Goal: Task Accomplishment & Management: Use online tool/utility

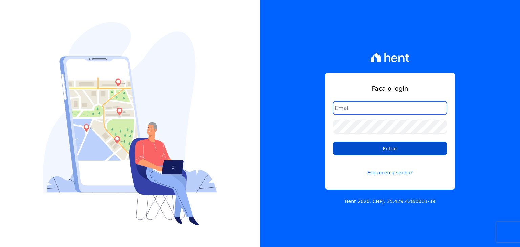
type input "guilherme.farias@priori.com.vc"
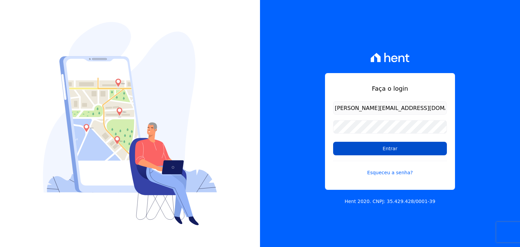
click at [381, 145] on input "Entrar" at bounding box center [390, 149] width 114 height 14
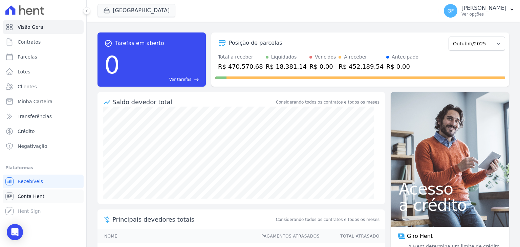
click at [26, 197] on span "Conta Hent" at bounding box center [31, 196] width 27 height 7
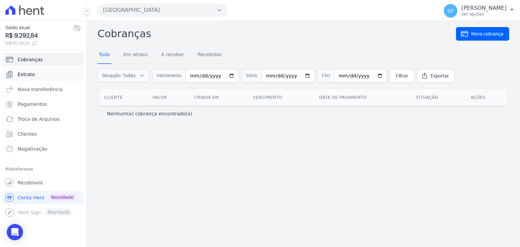
click at [27, 76] on span "Extrato" at bounding box center [26, 74] width 17 height 7
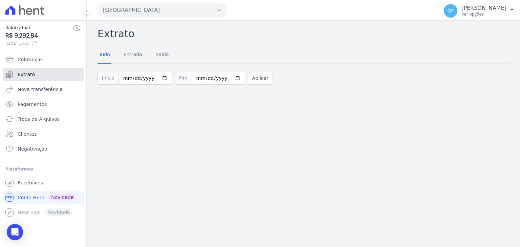
click at [38, 78] on link "Extrato" at bounding box center [43, 75] width 81 height 14
click at [29, 195] on span "Conta Hent" at bounding box center [31, 197] width 27 height 7
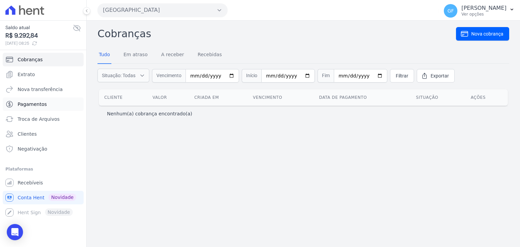
click at [30, 104] on span "Pagamentos" at bounding box center [32, 104] width 29 height 7
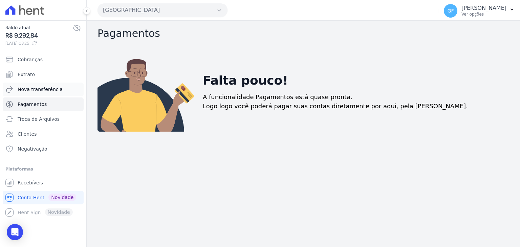
click at [35, 89] on span "Nova transferência" at bounding box center [40, 89] width 45 height 7
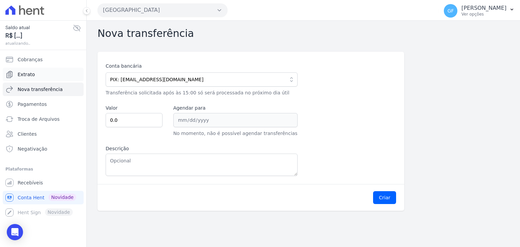
click at [34, 73] on link "Extrato" at bounding box center [43, 75] width 81 height 14
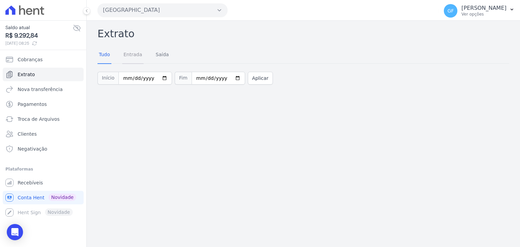
click at [138, 58] on link "Entrada" at bounding box center [132, 55] width 21 height 18
click at [154, 53] on link "Saída" at bounding box center [162, 55] width 16 height 18
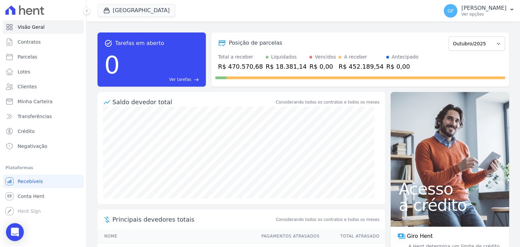
click at [16, 235] on div "Open Intercom Messenger" at bounding box center [15, 233] width 18 height 18
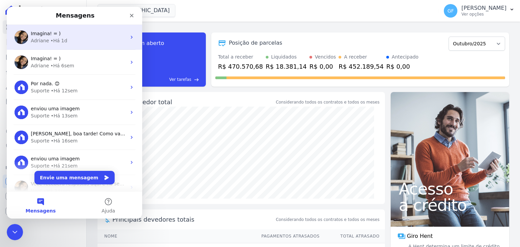
click at [52, 31] on span "Imagina! = )" at bounding box center [46, 33] width 30 height 5
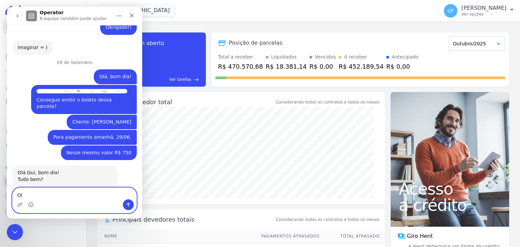
scroll to position [5251, 0]
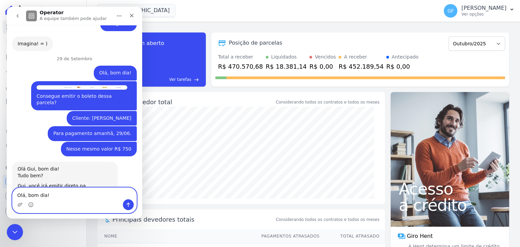
type textarea "Olá, bom dia!"
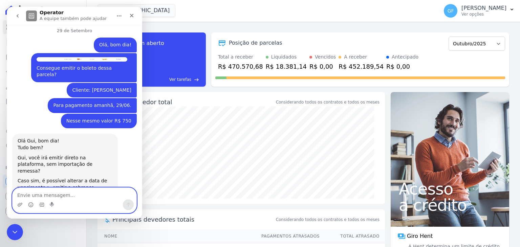
scroll to position [5281, 0]
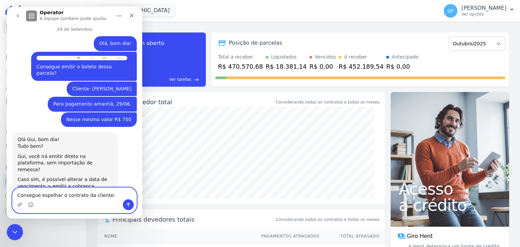
paste textarea "[PERSON_NAME]"
type textarea "Consegue espelhar o contrato da cliente: [PERSON_NAME]"
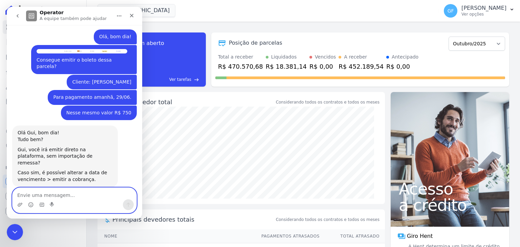
scroll to position [5302, 0]
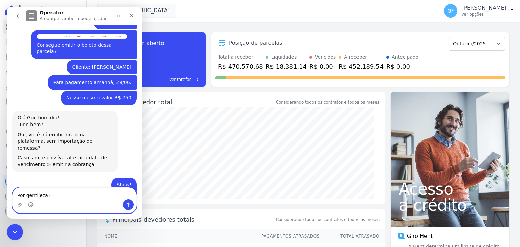
type textarea "Por gentileza?"
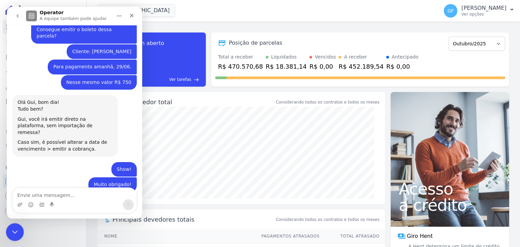
click at [16, 231] on icon "Encerramento do Messenger da Intercom" at bounding box center [14, 231] width 8 height 8
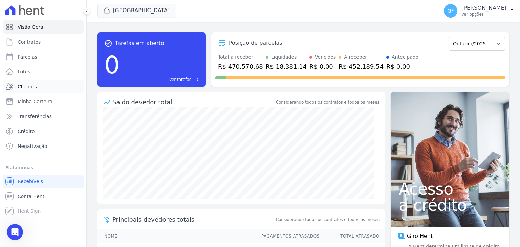
scroll to position [4513, 0]
click at [21, 90] on span "Clientes" at bounding box center [27, 86] width 19 height 7
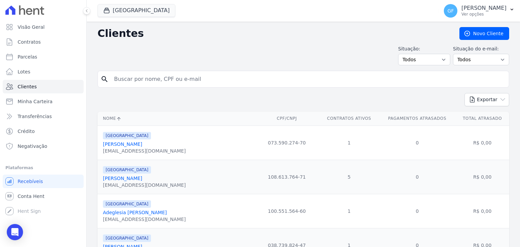
click at [152, 80] on input "search" at bounding box center [308, 79] width 396 height 14
paste input "Carla Verônica Luna da Silva"
type input "Carla Verônica Luna da Silva"
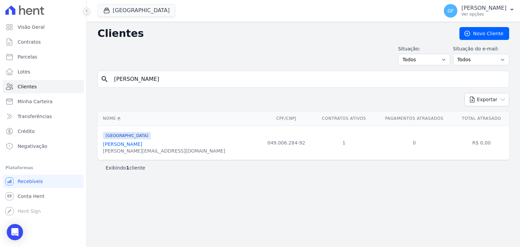
click at [85, 9] on icon at bounding box center [87, 11] width 4 height 4
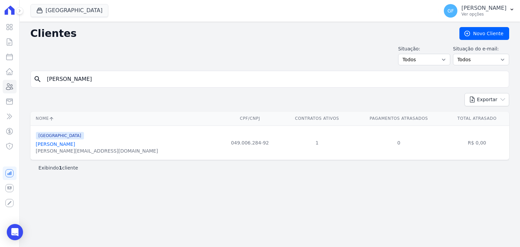
click at [69, 145] on link "Carla Verônica Luna Da Silva" at bounding box center [55, 144] width 39 height 5
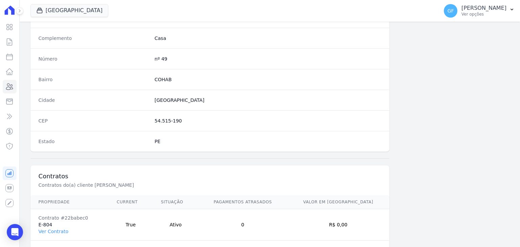
scroll to position [384, 0]
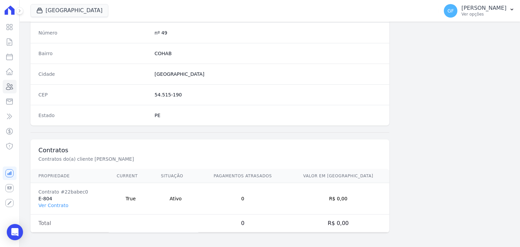
click at [50, 207] on td "Contrato #22babec0 E-804 Ver Contrato" at bounding box center [69, 198] width 78 height 31
click at [51, 204] on link "Ver Contrato" at bounding box center [54, 205] width 30 height 5
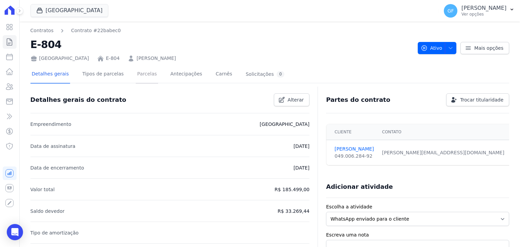
click at [144, 75] on link "Parcelas" at bounding box center [147, 75] width 22 height 18
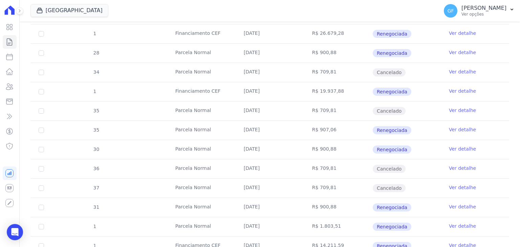
scroll to position [406, 0]
drag, startPoint x: 239, startPoint y: 160, endPoint x: 380, endPoint y: 164, distance: 140.6
click at [380, 164] on tr "36 Parcela Normal 30/09/2025 R$ 709,81 Cancelado Ver detalhe" at bounding box center [269, 168] width 479 height 19
drag, startPoint x: 235, startPoint y: 139, endPoint x: 407, endPoint y: 157, distance: 173.4
click at [407, 157] on tbody "28 Parcela Normal 30/01/2025 R$ 709,81 Cancelado Ver detalhe 22 Parcela Normal …" at bounding box center [269, 58] width 479 height 548
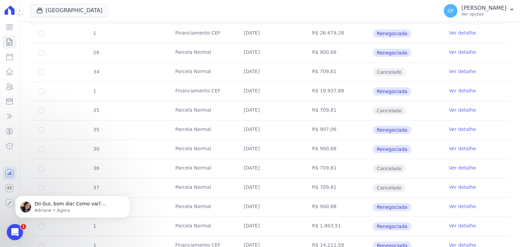
scroll to position [0, 0]
click at [19, 230] on icon "Abertura do Messenger da Intercom" at bounding box center [13, 231] width 11 height 11
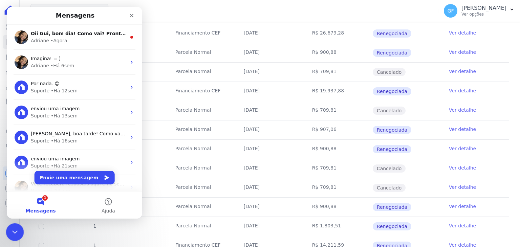
click at [12, 232] on icon "Encerramento do Messenger da Intercom" at bounding box center [14, 231] width 8 height 8
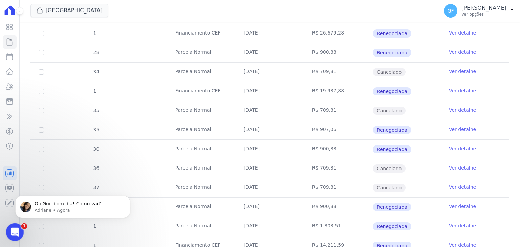
drag, startPoint x: 14, startPoint y: 447, endPoint x: 14, endPoint y: 226, distance: 221.5
click at [14, 225] on div "Abertura do Messenger da Intercom" at bounding box center [14, 231] width 22 height 22
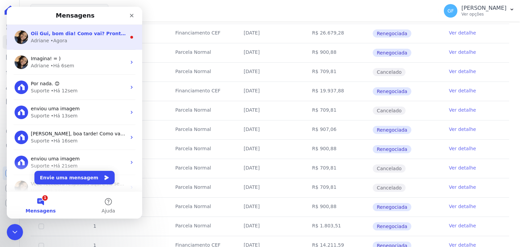
click at [34, 31] on span "Oii Gui, bom dia! Como vai? Prontinho. Dado o comando para espelhamento. ; )" at bounding box center [137, 33] width 212 height 5
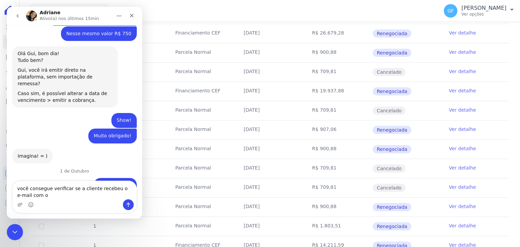
scroll to position [5197, 0]
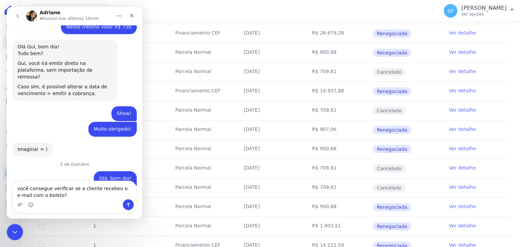
type textarea "você consegue verificar se a cliente recebeu o e-mail com o boleto?"
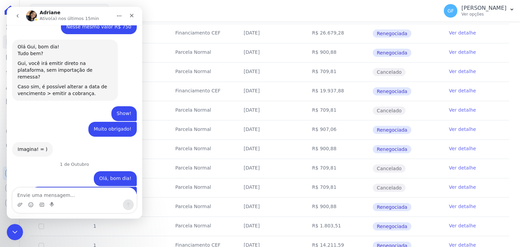
scroll to position [5206, 0]
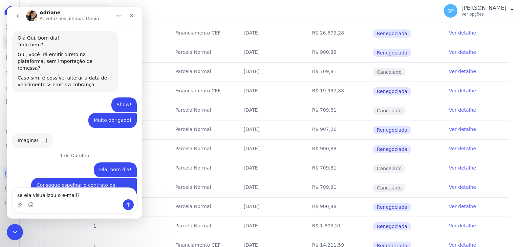
type textarea "se ela visualizou o e-mail?"
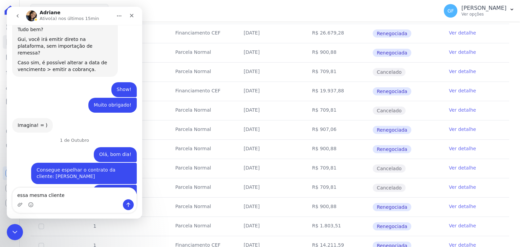
type textarea "essa mesma cliente"
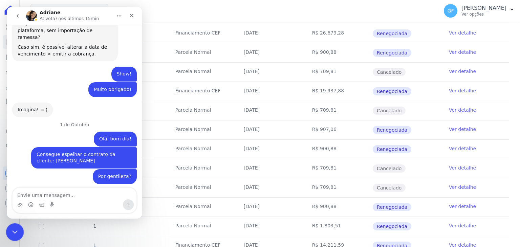
click at [10, 235] on div "Encerramento do Messenger da Intercom" at bounding box center [14, 231] width 16 height 16
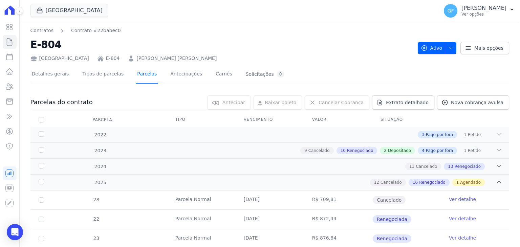
click at [136, 76] on link "Parcelas" at bounding box center [147, 75] width 22 height 18
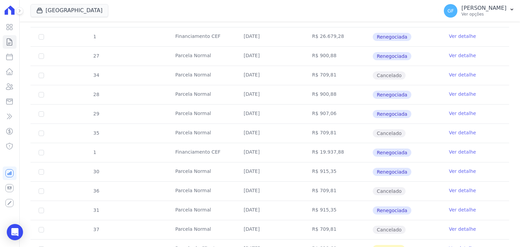
scroll to position [440, 0]
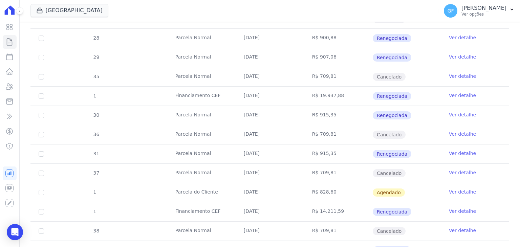
drag, startPoint x: 237, startPoint y: 122, endPoint x: 371, endPoint y: 126, distance: 133.8
click at [371, 126] on tr "36 Parcela Normal 30/09/2025 R$ 709,81 Cancelado Ver detalhe" at bounding box center [269, 134] width 479 height 19
drag, startPoint x: 242, startPoint y: 107, endPoint x: 419, endPoint y: 128, distance: 177.6
click at [419, 128] on tbody "28 Parcela Normal 30/01/2025 R$ 709,81 Cancelado Ver detalhe 22 Parcela Normal …" at bounding box center [269, 34] width 479 height 568
click at [351, 107] on td "R$ 915,35" at bounding box center [338, 115] width 68 height 19
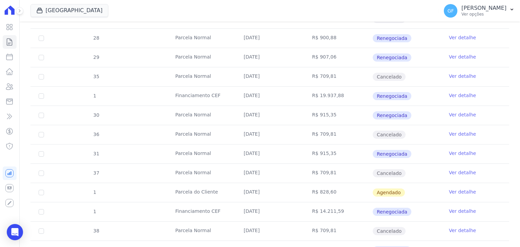
click at [449, 111] on link "Ver detalhe" at bounding box center [462, 114] width 27 height 7
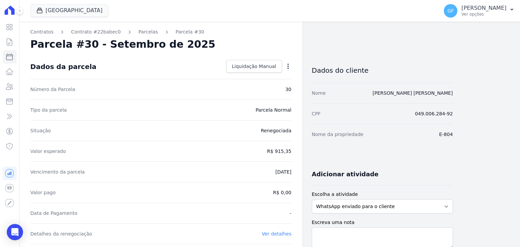
click at [287, 69] on icon "button" at bounding box center [288, 66] width 7 height 7
click at [232, 110] on div "Tipo da parcela Parcela Normal" at bounding box center [160, 110] width 261 height 21
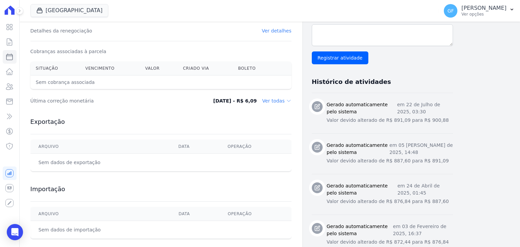
scroll to position [34, 0]
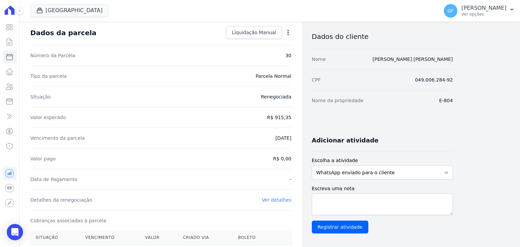
click at [286, 29] on icon "button" at bounding box center [288, 32] width 7 height 7
click at [280, 37] on link "Alterar" at bounding box center [259, 42] width 60 height 12
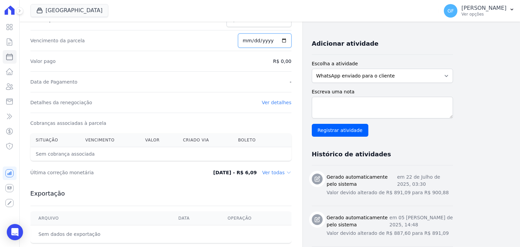
click at [251, 43] on input "2025-09-30" at bounding box center [265, 41] width 54 height 14
type input "[DATE]"
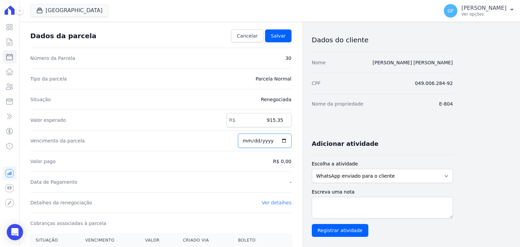
scroll to position [0, 0]
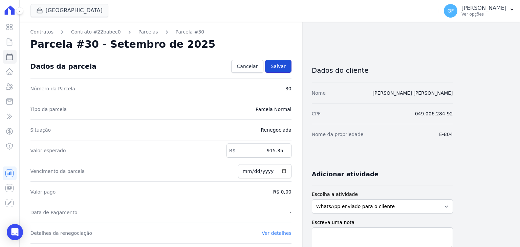
click at [283, 65] on span "Salvar" at bounding box center [278, 66] width 15 height 7
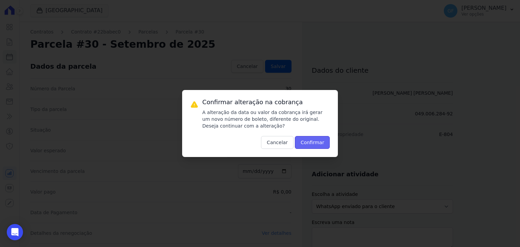
click at [313, 143] on button "Confirmar" at bounding box center [312, 142] width 35 height 13
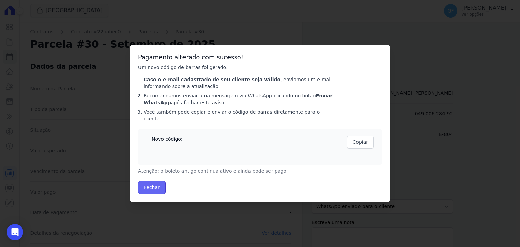
click at [147, 185] on button "Fechar" at bounding box center [151, 187] width 27 height 13
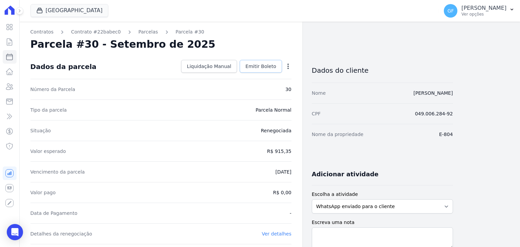
click at [265, 71] on link "Emitir Boleto" at bounding box center [261, 66] width 42 height 13
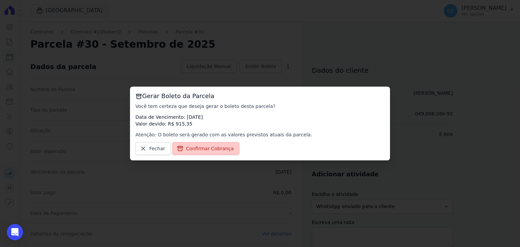
click at [210, 150] on span "Confirmar Cobrança" at bounding box center [210, 148] width 48 height 7
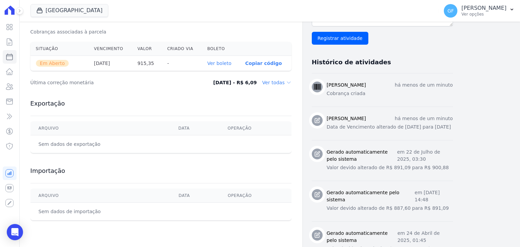
scroll to position [237, 0]
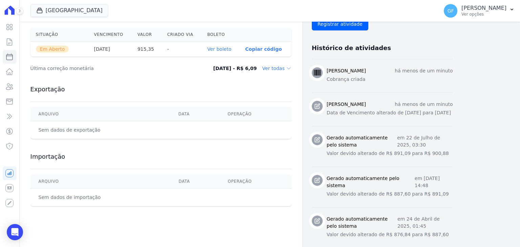
click at [216, 49] on link "Ver boleto" at bounding box center [219, 48] width 24 height 5
click at [12, 26] on icon at bounding box center [10, 27] width 6 height 6
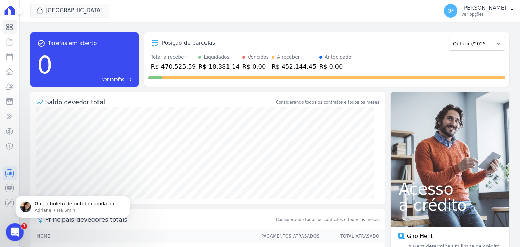
click at [11, 228] on icon "Abertura do Messenger da Intercom" at bounding box center [13, 231] width 11 height 11
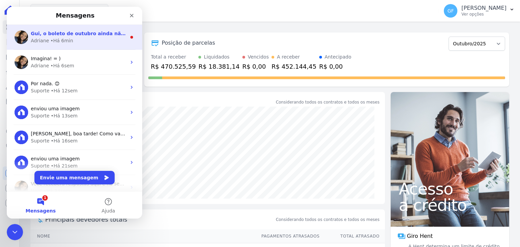
click at [56, 36] on span "Gui, o boleto de outubro ainda não foi visualizado (cobrança criada ha 10 minut…" at bounding box center [202, 33] width 342 height 5
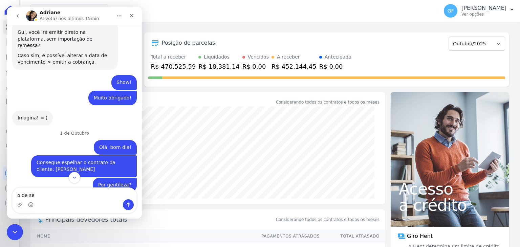
scroll to position [5159, 0]
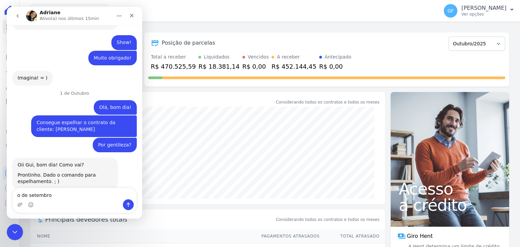
type textarea "o de setembro"
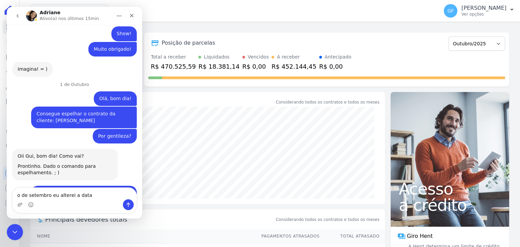
type textarea "o de setembro eu alterei a data"
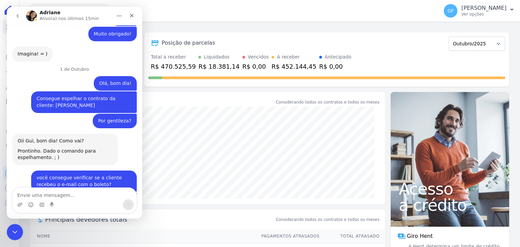
type textarea "d"
type textarea "para 01/10/2025"
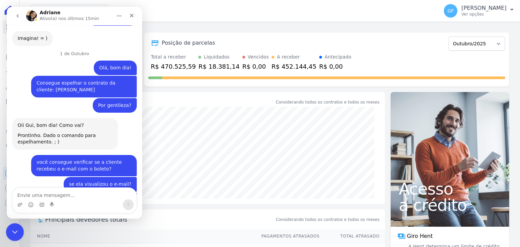
click at [12, 224] on div "Encerramento do Messenger da Intercom" at bounding box center [14, 231] width 16 height 16
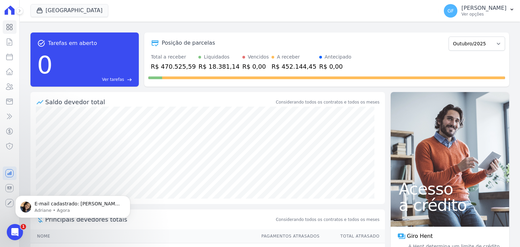
scroll to position [5333, 0]
click at [16, 223] on div "Abertura do Messenger da Intercom" at bounding box center [14, 231] width 22 height 22
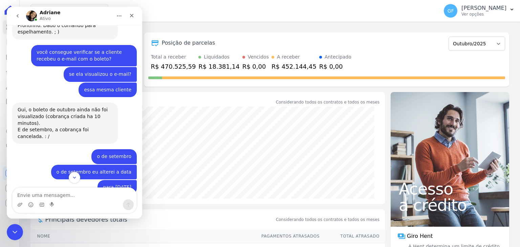
scroll to position [5333, 0]
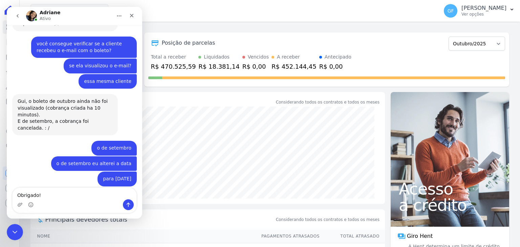
type textarea "Obrigado!"
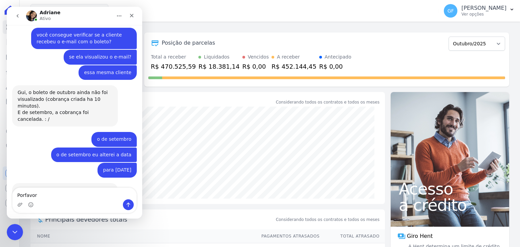
type textarea "Porfavor"
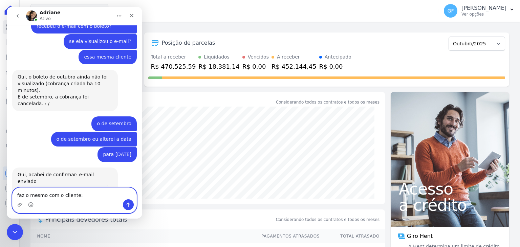
paste textarea "Pedro Vitor dos Santos Neves"
type textarea "faz o mesmo com o cliente: Pedro Vitor dos Santos Neves"
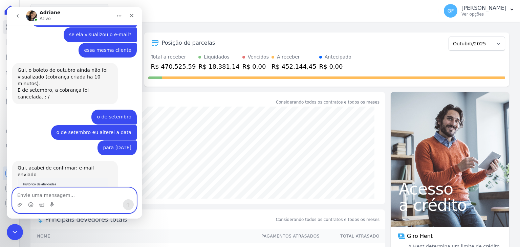
scroll to position [5380, 0]
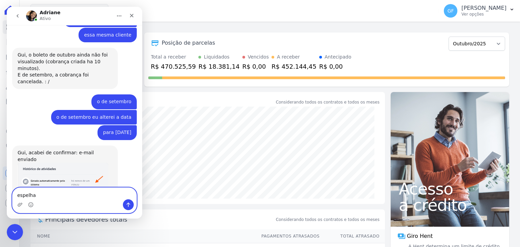
type textarea "espelhar"
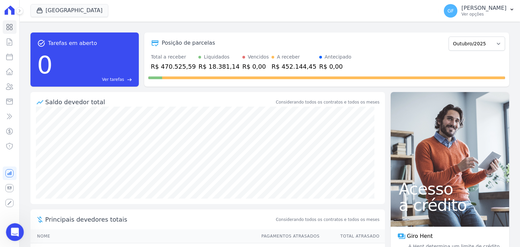
click at [14, 231] on icon "Abertura do Messenger da Intercom" at bounding box center [14, 231] width 5 height 5
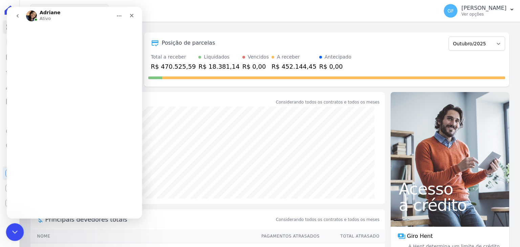
click at [14, 231] on icon "Encerramento do Messenger da Intercom" at bounding box center [14, 231] width 8 height 8
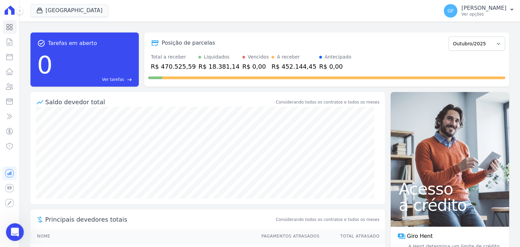
drag, startPoint x: 14, startPoint y: 448, endPoint x: 15, endPoint y: 229, distance: 219.1
click at [16, 229] on icon "Abertura do Messenger da Intercom" at bounding box center [13, 231] width 11 height 11
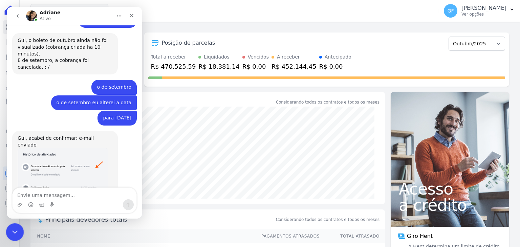
click at [16, 233] on icon "Encerramento do Messenger da Intercom" at bounding box center [14, 231] width 8 height 8
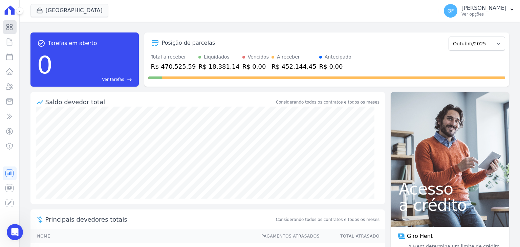
click at [9, 22] on link "Visão Geral" at bounding box center [10, 27] width 14 height 14
click at [491, 23] on div "task_alt Tarefas em aberto 0 Ver tarefas east Posição de parcelas Maio/2021 Jun…" at bounding box center [270, 135] width 501 height 226
click at [487, 14] on p "Ver opções" at bounding box center [484, 14] width 45 height 5
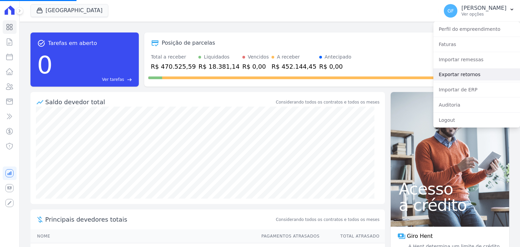
click at [446, 77] on link "Exportar retornos" at bounding box center [477, 74] width 87 height 12
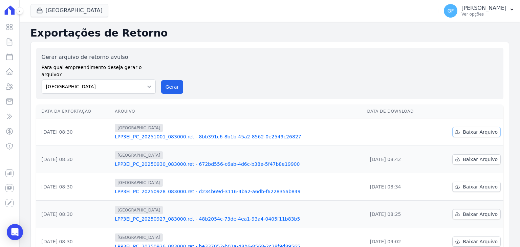
click at [476, 129] on span "Baixar Arquivo" at bounding box center [480, 132] width 35 height 7
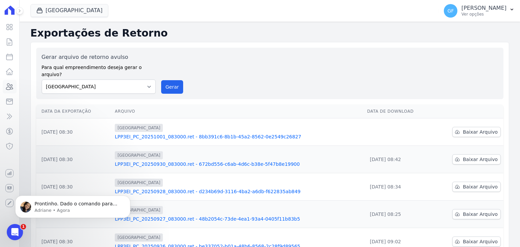
click at [10, 81] on link "Clientes" at bounding box center [10, 87] width 14 height 14
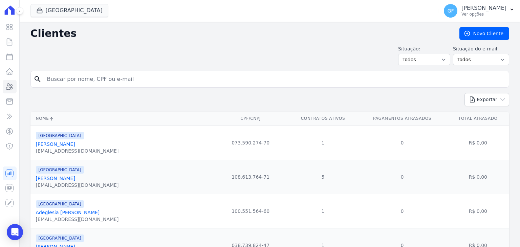
click at [63, 77] on input "search" at bounding box center [274, 79] width 463 height 14
type input "pedro vitr"
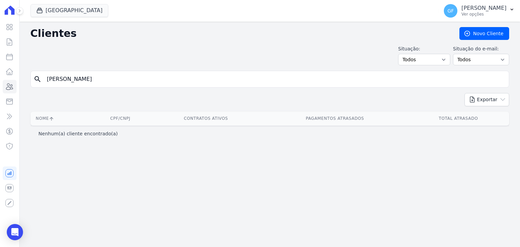
click at [94, 80] on input "pedro vitro" at bounding box center [274, 79] width 463 height 14
type input "[PERSON_NAME]"
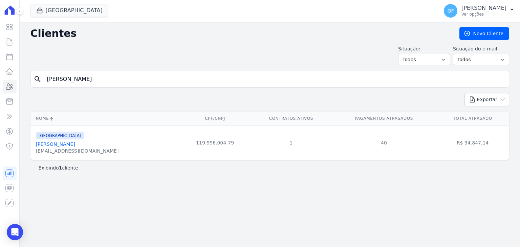
click at [71, 145] on link "[PERSON_NAME]" at bounding box center [55, 144] width 39 height 5
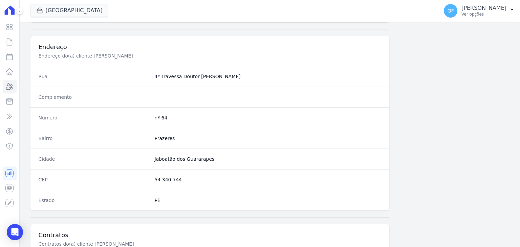
scroll to position [384, 0]
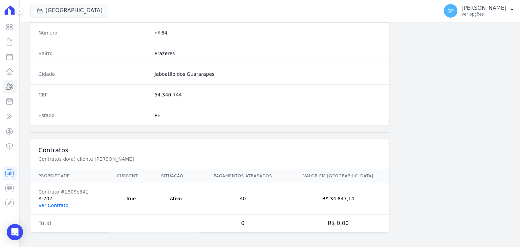
click at [59, 204] on link "Ver Contrato" at bounding box center [54, 205] width 30 height 5
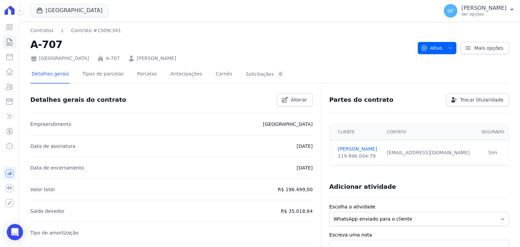
click at [148, 77] on div "Detalhes gerais Tipos de parcelas Parcelas Antecipações Carnês Solicitações 0" at bounding box center [158, 75] width 256 height 18
click at [141, 77] on link "Parcelas" at bounding box center [147, 75] width 22 height 18
click at [142, 75] on link "Parcelas" at bounding box center [147, 75] width 22 height 18
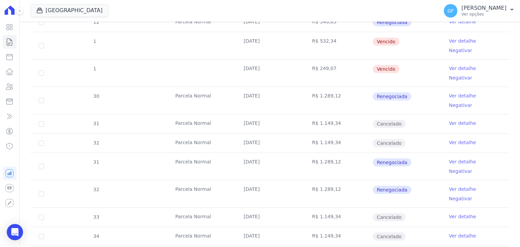
scroll to position [694, 0]
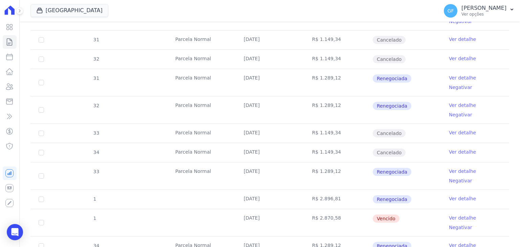
drag, startPoint x: 240, startPoint y: 159, endPoint x: 404, endPoint y: 231, distance: 179.1
click at [508, 18] on button "GF Guilherme Farias Ver opções" at bounding box center [480, 10] width 82 height 19
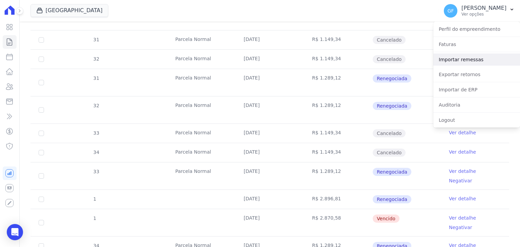
click at [466, 60] on link "Importar remessas" at bounding box center [477, 60] width 87 height 12
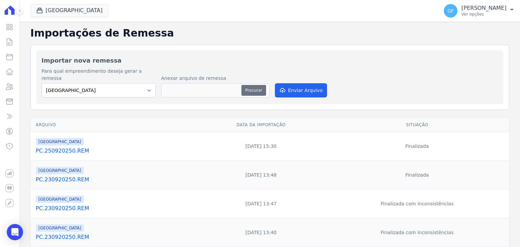
click at [244, 86] on button "Procurar" at bounding box center [253, 90] width 24 height 11
type input "PC.011020250.REM"
click at [289, 86] on button "Enviar Arquivo" at bounding box center [301, 90] width 52 height 14
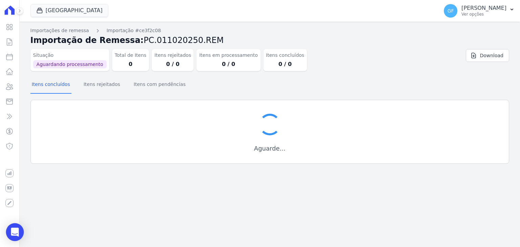
click at [13, 225] on div "Open Intercom Messenger" at bounding box center [15, 233] width 18 height 18
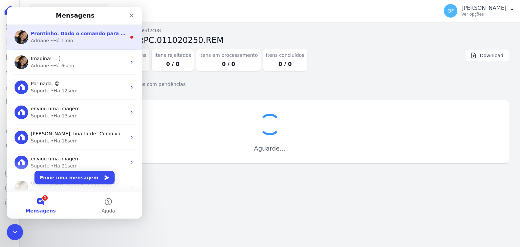
click at [46, 39] on div "Adriane" at bounding box center [40, 40] width 18 height 7
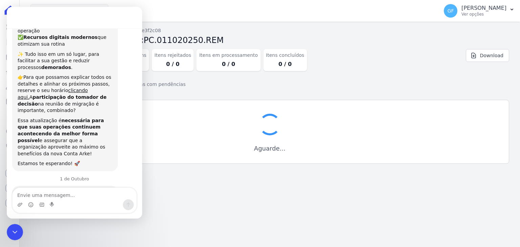
scroll to position [123, 0]
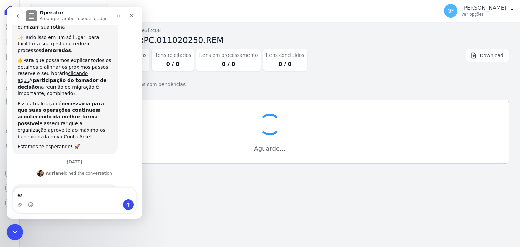
type textarea "e"
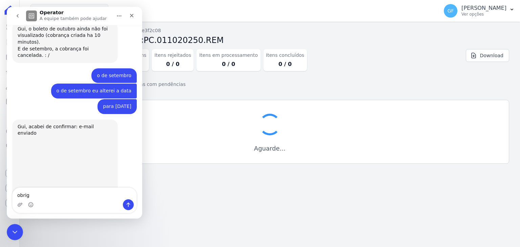
type textarea "obriga"
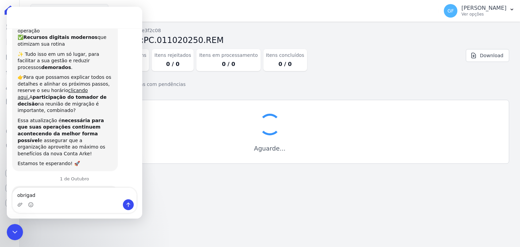
scroll to position [123, 0]
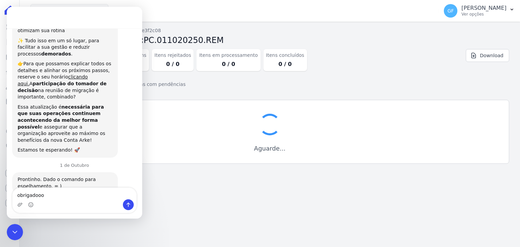
type textarea "obrigadoooo"
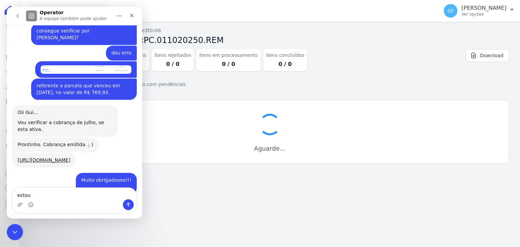
type textarea "estou u"
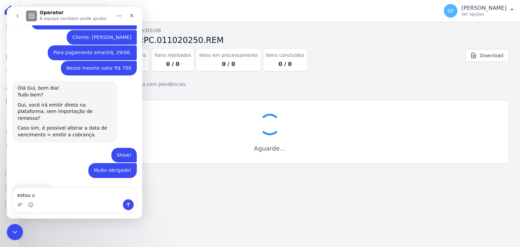
scroll to position [5149, 0]
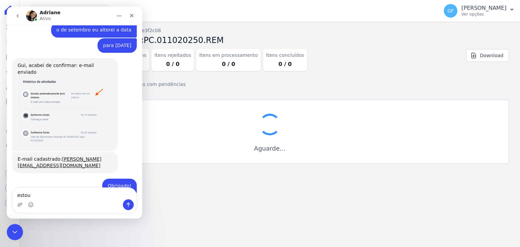
scroll to position [5213, 0]
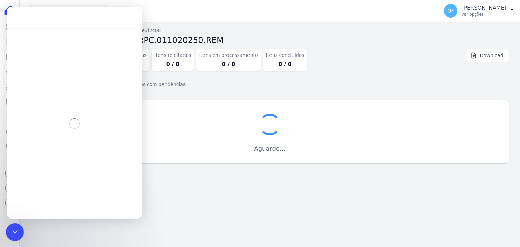
click at [14, 228] on icon "Encerramento do Messenger da Intercom" at bounding box center [14, 231] width 8 height 8
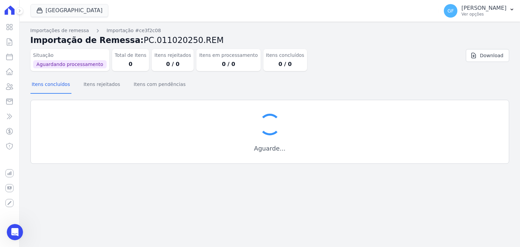
scroll to position [5212, 0]
click at [484, 19] on button "GF Guilherme Farias Ver opções" at bounding box center [480, 10] width 82 height 19
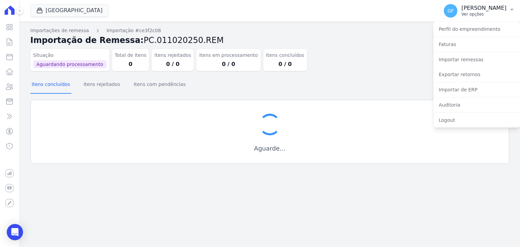
click at [484, 17] on p "Ver opções" at bounding box center [484, 14] width 45 height 5
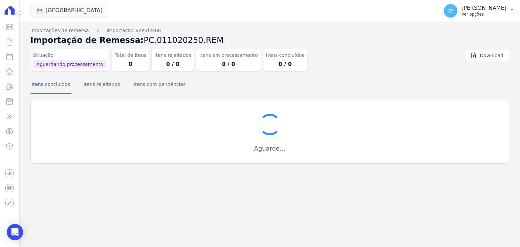
drag, startPoint x: 484, startPoint y: 17, endPoint x: 476, endPoint y: 22, distance: 9.2
click at [484, 16] on p "Ver opções" at bounding box center [484, 14] width 45 height 5
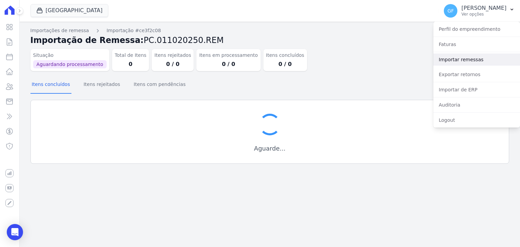
click at [461, 57] on link "Importar remessas" at bounding box center [477, 60] width 87 height 12
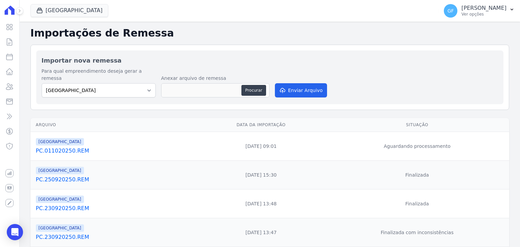
click at [70, 147] on link "PC.011020250.REM" at bounding box center [115, 151] width 159 height 8
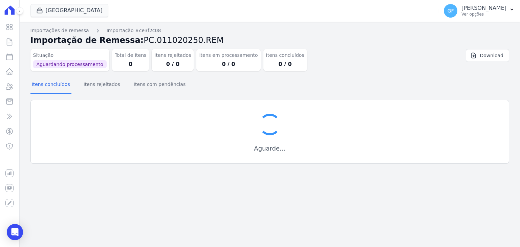
click at [492, 8] on p "[PERSON_NAME]" at bounding box center [484, 8] width 45 height 7
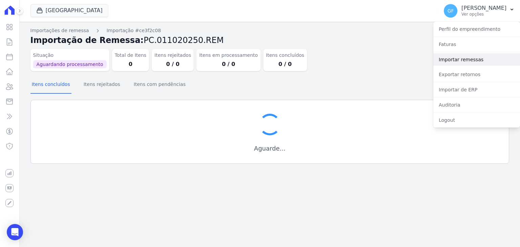
click at [462, 61] on link "Importar remessas" at bounding box center [477, 60] width 87 height 12
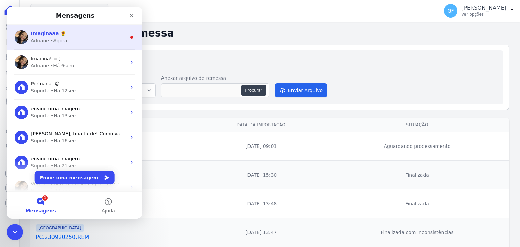
click at [53, 35] on span "Imaginaaa 🌻" at bounding box center [48, 33] width 35 height 5
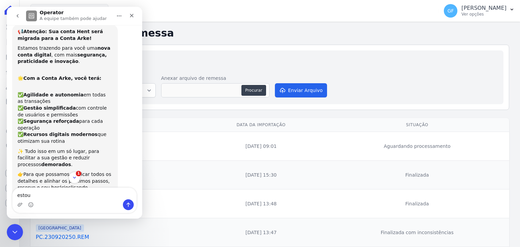
scroll to position [1, 0]
type textarea "e"
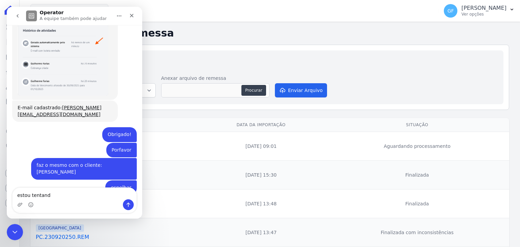
scroll to position [5250, 0]
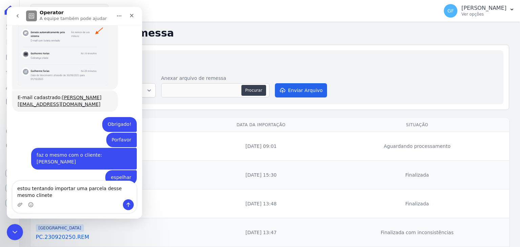
type textarea "estou tentando importar uma parcela desse mesmo clinete"
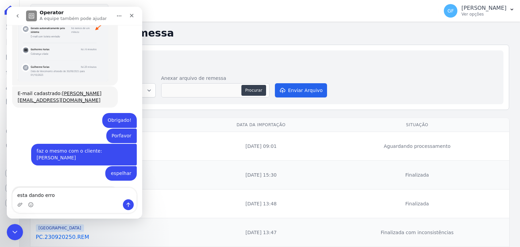
type textarea "esta dando erro"
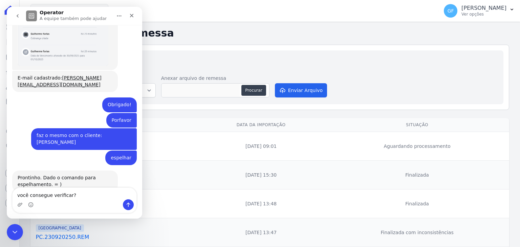
type textarea "você consegue verificar?"
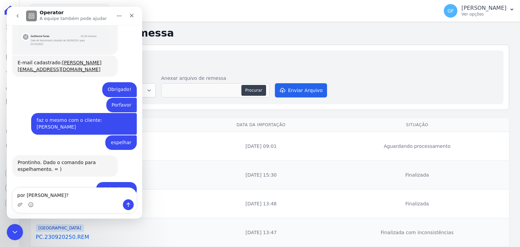
type textarea "por gentileza?"
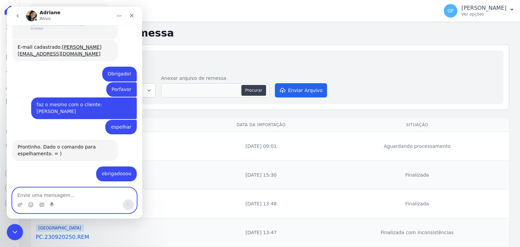
scroll to position [5328, 0]
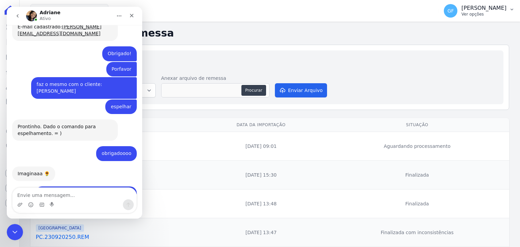
click at [477, 13] on p "Ver opções" at bounding box center [484, 14] width 45 height 5
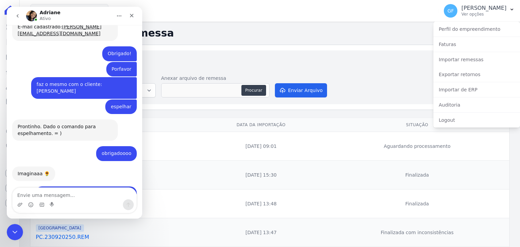
click at [390, 104] on div "Importações de Remessa Importar nova remessa Para qual empreendimento deseja ge…" at bounding box center [270, 236] width 501 height 428
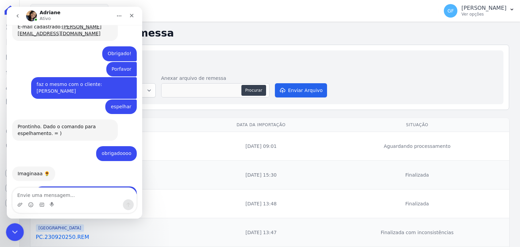
click at [14, 238] on div "Encerramento do Messenger da Intercom" at bounding box center [14, 231] width 16 height 16
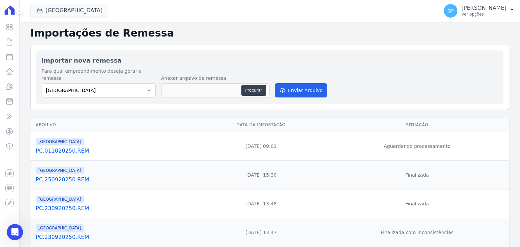
scroll to position [1310, 0]
click at [69, 147] on link "PC.011020250.REM" at bounding box center [115, 151] width 159 height 8
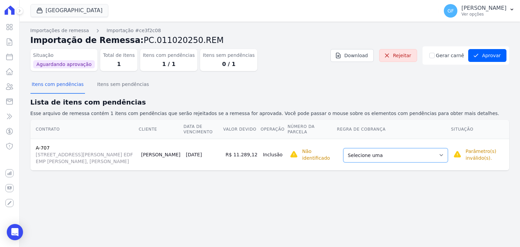
click at [402, 156] on select "Selecione uma Nova Parcela Avulsa Parcela Avulsa Existente Outros (1 X R$ 1.149…" at bounding box center [395, 155] width 105 height 14
click at [417, 120] on th "Regra de Cobrança" at bounding box center [394, 129] width 114 height 19
click at [16, 233] on icon "Open Intercom Messenger" at bounding box center [15, 232] width 8 height 9
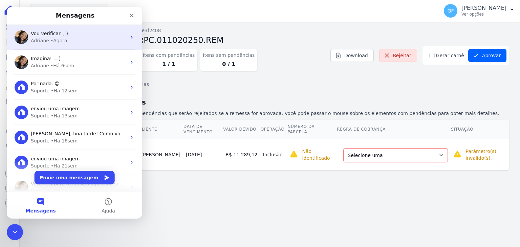
click at [54, 40] on div "• Agora" at bounding box center [58, 40] width 17 height 7
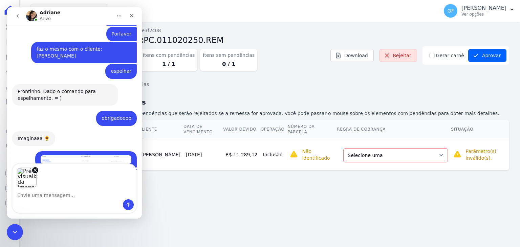
scroll to position [5235, 0]
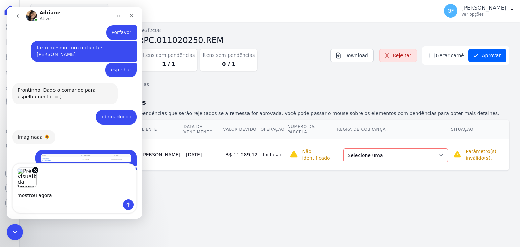
type textarea "mostrou agora"
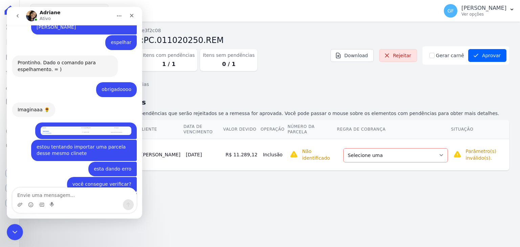
scroll to position [5264, 0]
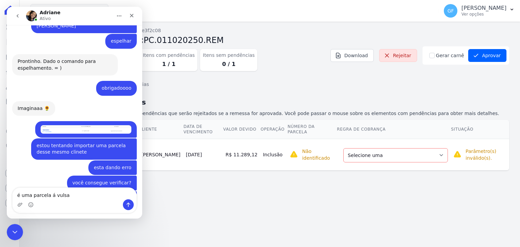
type textarea "é uma parcela á vulsa"
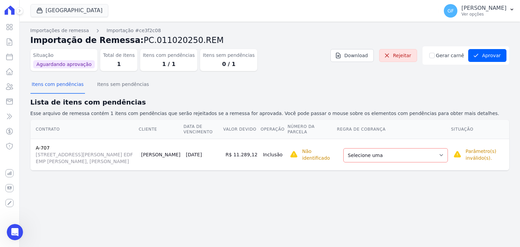
scroll to position [0, 0]
click at [384, 159] on select "Selecione uma Nova Parcela Avulsa Parcela Avulsa Existente Outros (1 X R$ 1.149…" at bounding box center [395, 155] width 105 height 14
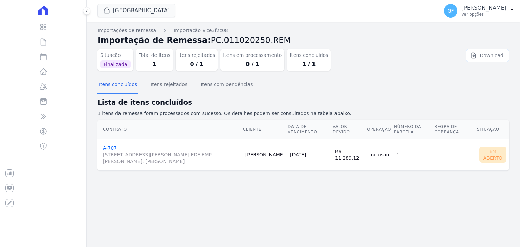
click at [493, 60] on link "Download" at bounding box center [487, 55] width 43 height 13
click at [87, 12] on icon at bounding box center [86, 10] width 1 height 3
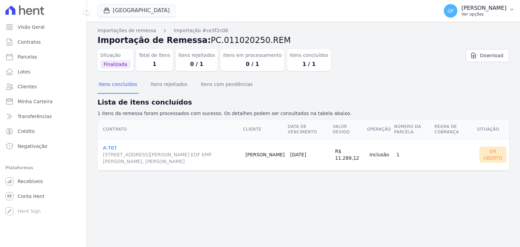
click at [488, 15] on p "Ver opções" at bounding box center [484, 14] width 45 height 5
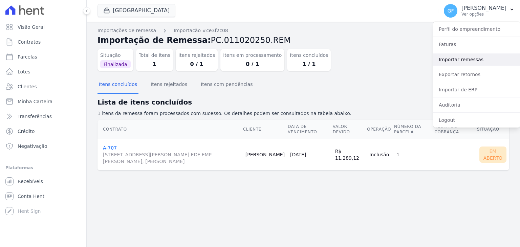
click at [447, 64] on link "Importar remessas" at bounding box center [477, 60] width 87 height 12
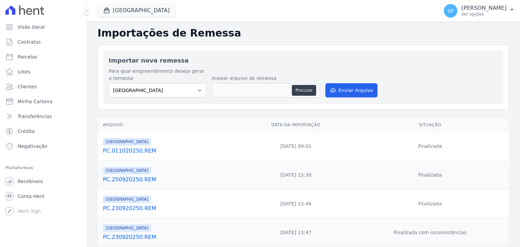
click at [141, 149] on link "PC.011020250.REM" at bounding box center [170, 151] width 135 height 8
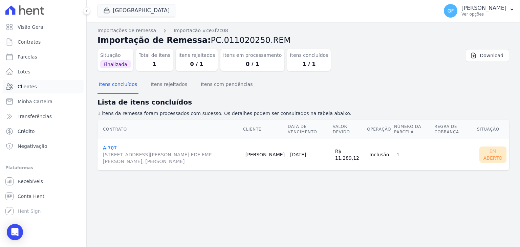
click at [28, 87] on span "Clientes" at bounding box center [27, 86] width 19 height 7
click at [85, 12] on icon at bounding box center [87, 11] width 4 height 4
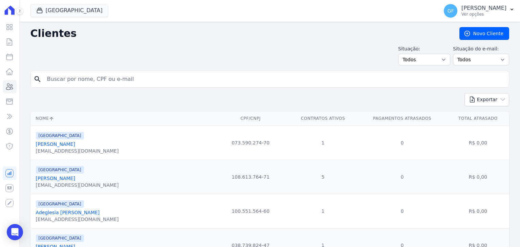
click at [108, 78] on input "search" at bounding box center [274, 79] width 463 height 14
type input "[PERSON_NAME]"
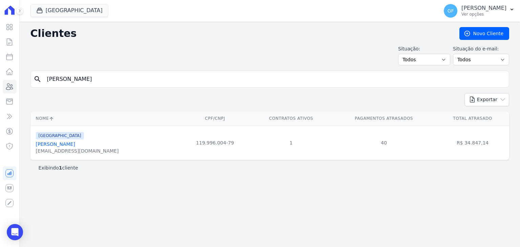
click at [47, 145] on link "[PERSON_NAME]" at bounding box center [55, 144] width 39 height 5
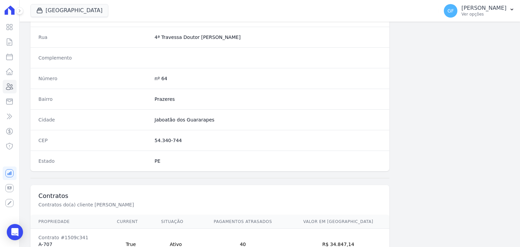
scroll to position [384, 0]
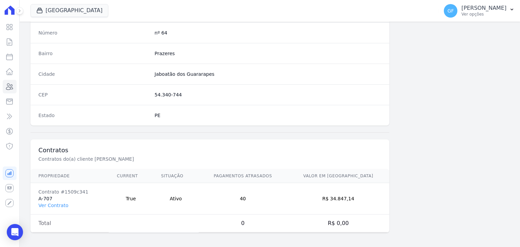
click at [64, 198] on td "Contrato #1509c341 A-707 Ver Contrato" at bounding box center [69, 198] width 79 height 31
click at [61, 203] on link "Ver Contrato" at bounding box center [54, 205] width 30 height 5
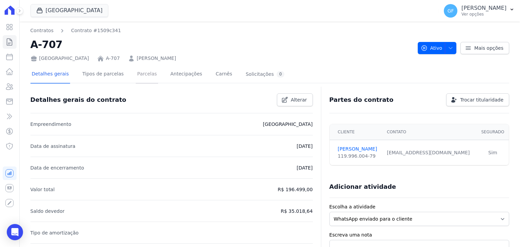
click at [145, 77] on link "Parcelas" at bounding box center [147, 75] width 22 height 18
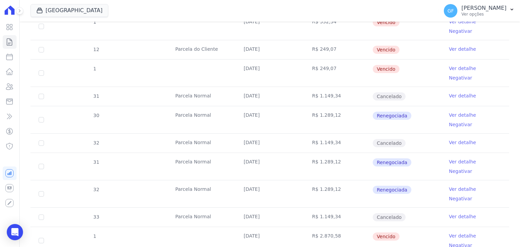
scroll to position [713, 0]
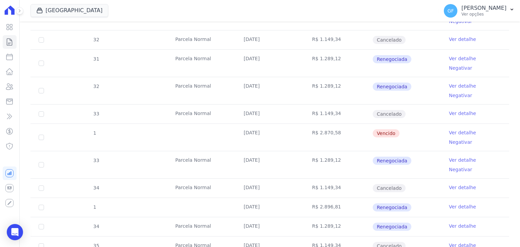
drag, startPoint x: 237, startPoint y: 141, endPoint x: 424, endPoint y: 141, distance: 187.3
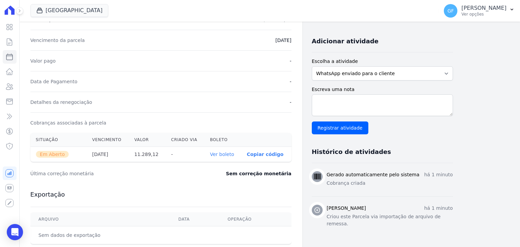
scroll to position [203, 0]
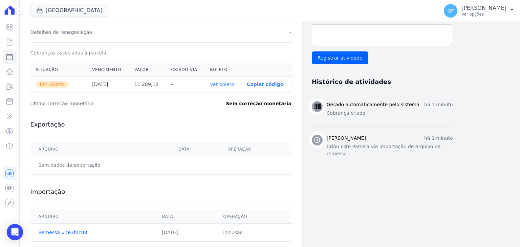
click at [222, 86] on link "Ver boleto" at bounding box center [222, 84] width 24 height 5
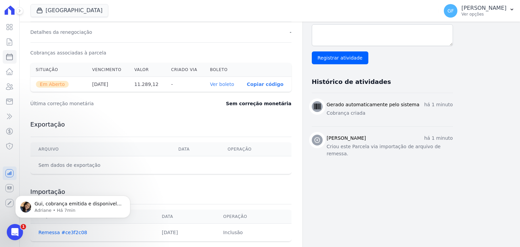
scroll to position [0, 0]
click at [14, 227] on div "Abertura do Messenger da Intercom" at bounding box center [14, 231] width 22 height 22
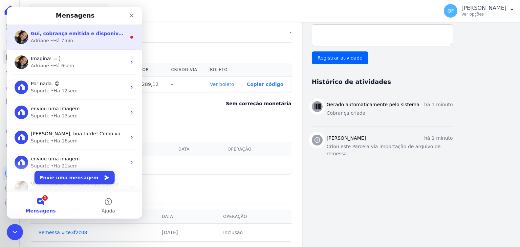
click at [57, 35] on span "Gui, cobrança emitida e disponivel no link: https://app.hent.com.br/integration…" at bounding box center [118, 33] width 175 height 5
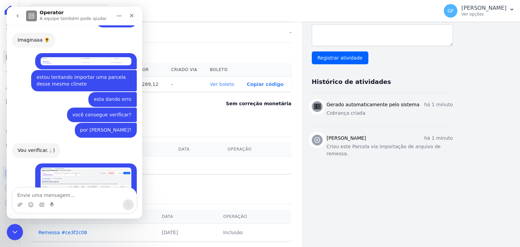
scroll to position [5252, 0]
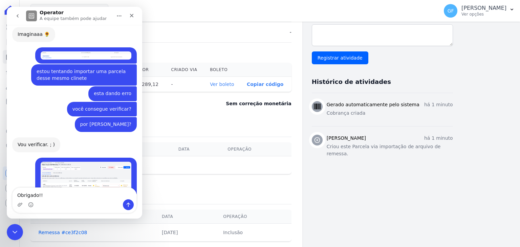
type textarea "Obrigado!!"
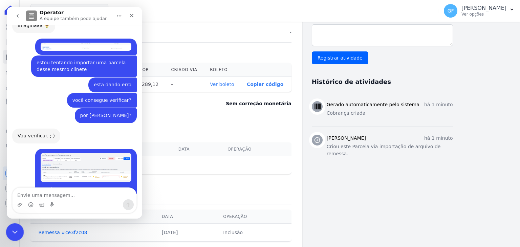
click at [10, 229] on icon "Encerramento do Messenger da Intercom" at bounding box center [14, 231] width 8 height 8
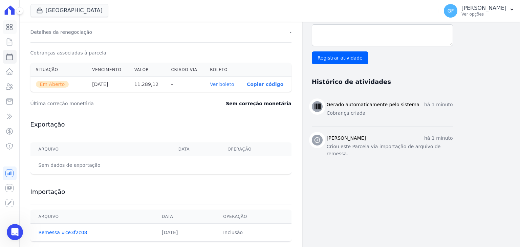
scroll to position [4436, 0]
click at [13, 28] on icon at bounding box center [9, 27] width 8 height 8
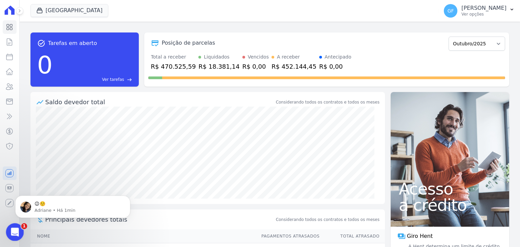
click at [9, 233] on icon "Abertura do Messenger da Intercom" at bounding box center [13, 231] width 11 height 11
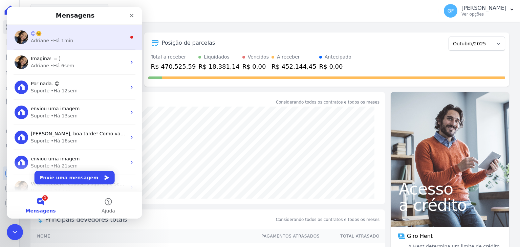
click at [49, 34] on div "😉☺️" at bounding box center [79, 33] width 96 height 7
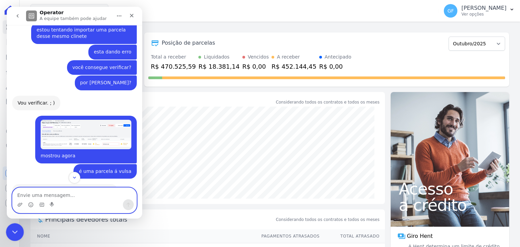
scroll to position [5155, 0]
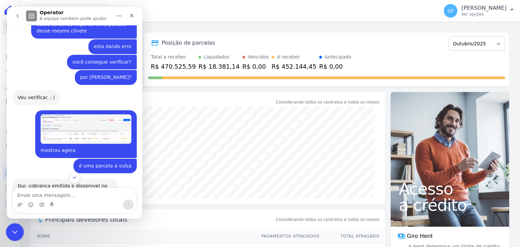
click at [14, 234] on icon "Encerramento do Messenger da Intercom" at bounding box center [14, 231] width 8 height 8
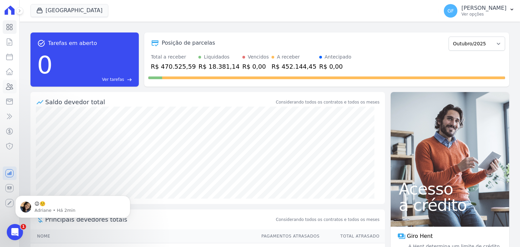
scroll to position [1745, 0]
click at [14, 86] on icon at bounding box center [9, 87] width 8 height 8
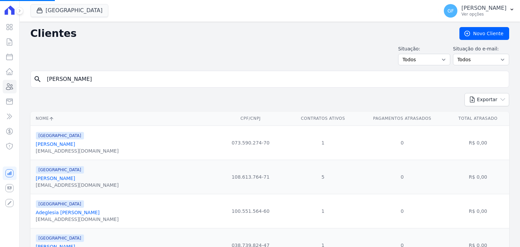
click at [88, 77] on input "pedro vitor" at bounding box center [274, 79] width 463 height 14
click at [112, 77] on input "search" at bounding box center [274, 79] width 463 height 14
type input "sandra maria"
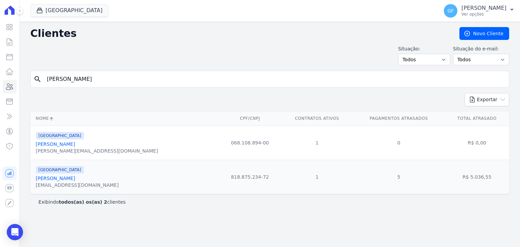
click at [65, 181] on link "Sandra Maria Ferreira Da Silva" at bounding box center [55, 178] width 39 height 5
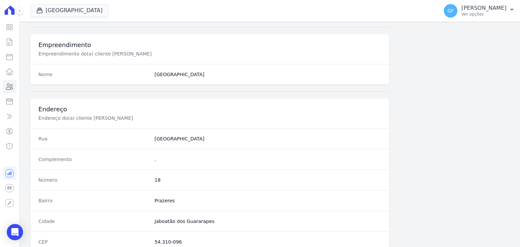
scroll to position [384, 0]
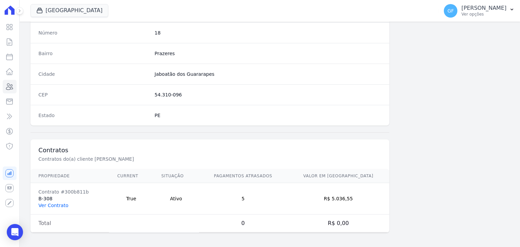
click at [53, 206] on link "Ver Contrato" at bounding box center [54, 205] width 30 height 5
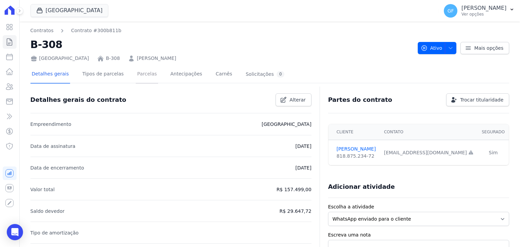
click at [136, 72] on link "Parcelas" at bounding box center [147, 75] width 22 height 18
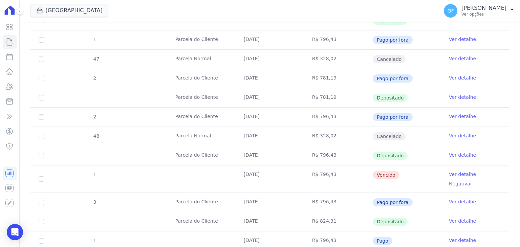
scroll to position [508, 0]
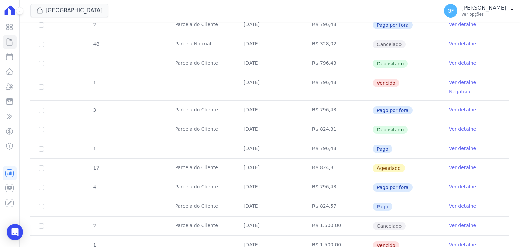
drag, startPoint x: 237, startPoint y: 111, endPoint x: 397, endPoint y: 113, distance: 160.2
click at [397, 120] on tr "Parcela do Cliente 25/07/2025 R$ 824,31 Depositado Ver detalhe" at bounding box center [269, 129] width 479 height 19
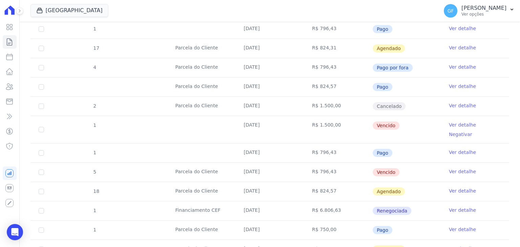
scroll to position [711, 0]
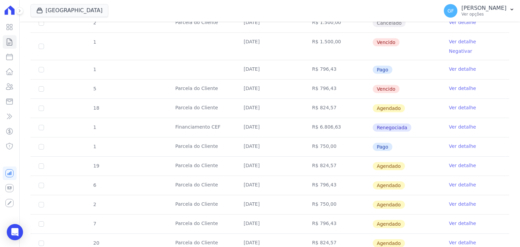
drag, startPoint x: 238, startPoint y: 122, endPoint x: 397, endPoint y: 118, distance: 158.2
click at [397, 137] on tr "1 Parcela do Cliente 30/09/2025 R$ 750,00 Pago Ver detalhe" at bounding box center [269, 146] width 479 height 19
click at [450, 143] on link "Ver detalhe" at bounding box center [462, 146] width 27 height 7
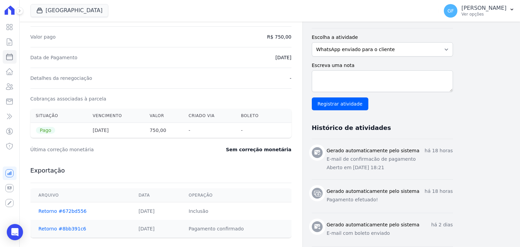
scroll to position [203, 0]
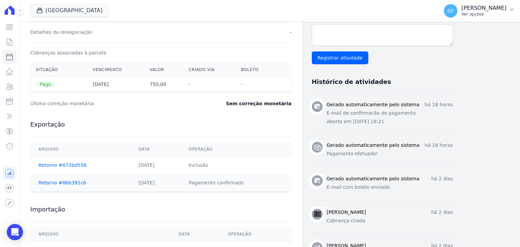
click at [490, 10] on p "[PERSON_NAME]" at bounding box center [484, 8] width 45 height 7
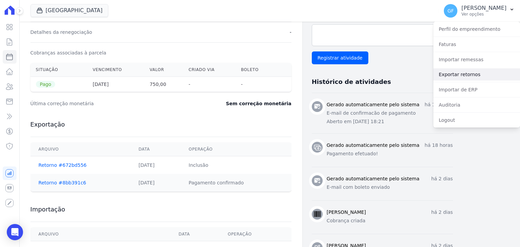
click at [450, 76] on link "Exportar retornos" at bounding box center [477, 74] width 87 height 12
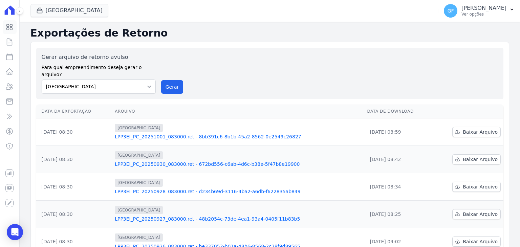
click at [13, 26] on icon at bounding box center [9, 27] width 8 height 8
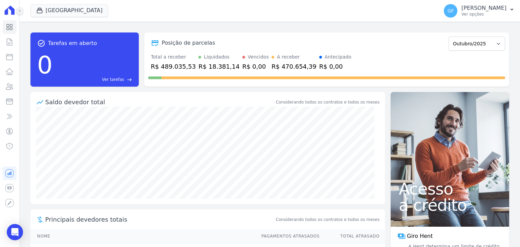
click at [21, 10] on icon at bounding box center [20, 11] width 4 height 4
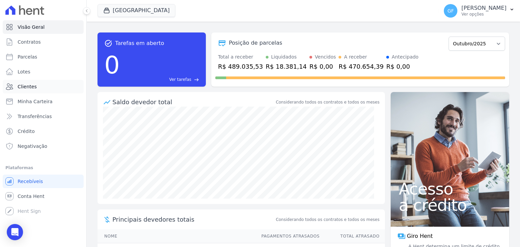
click at [28, 89] on span "Clientes" at bounding box center [27, 86] width 19 height 7
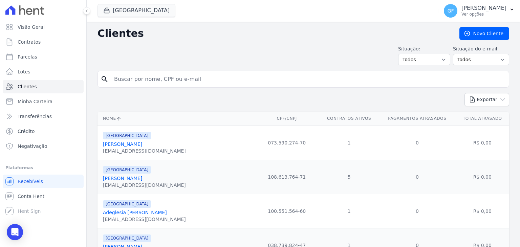
click at [117, 80] on input "search" at bounding box center [308, 79] width 396 height 14
type input "[PERSON_NAME]"
click at [147, 85] on input "[PERSON_NAME]" at bounding box center [308, 79] width 396 height 14
type input "[PERSON_NAME]"
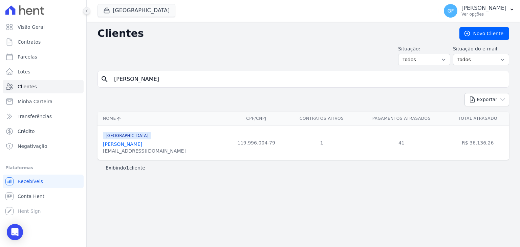
click at [85, 10] on icon at bounding box center [87, 11] width 4 height 4
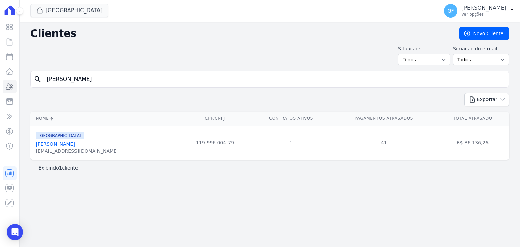
click at [72, 144] on link "[PERSON_NAME]" at bounding box center [55, 144] width 39 height 5
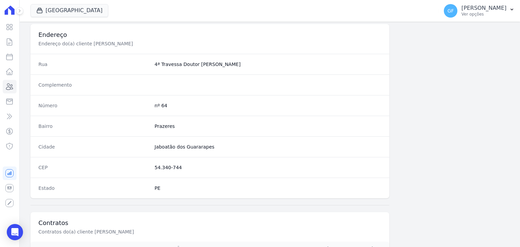
scroll to position [384, 0]
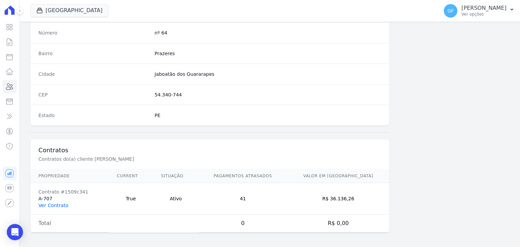
click at [64, 203] on link "Ver Contrato" at bounding box center [54, 205] width 30 height 5
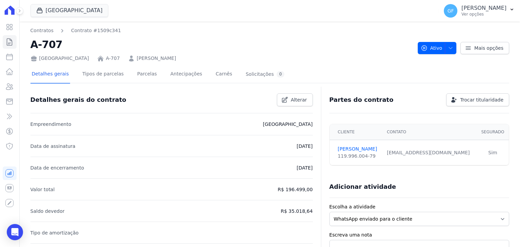
click at [98, 57] on icon at bounding box center [100, 59] width 5 height 5
click at [97, 58] on icon at bounding box center [100, 58] width 7 height 7
click at [106, 59] on link "A-707" at bounding box center [113, 58] width 14 height 7
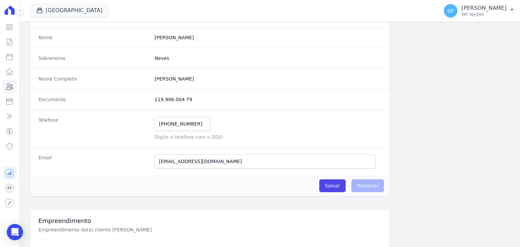
scroll to position [102, 0]
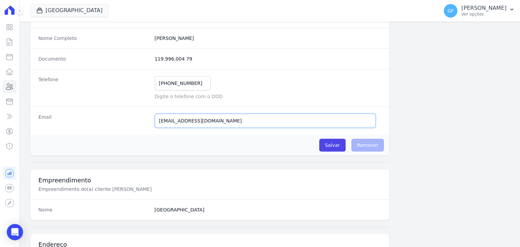
drag, startPoint x: 221, startPoint y: 121, endPoint x: 37, endPoint y: 101, distance: 184.9
click at [37, 101] on dl "Nome [PERSON_NAME] Sobrenome Neves Nome Completo [PERSON_NAME] Documento 119.99…" at bounding box center [209, 60] width 359 height 148
paste input "[EMAIL_ADDRESS]"
type input "[EMAIL_ADDRESS][DOMAIN_NAME]"
click at [330, 142] on input "Salvar" at bounding box center [332, 145] width 26 height 13
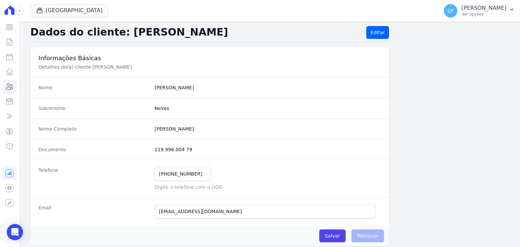
scroll to position [0, 0]
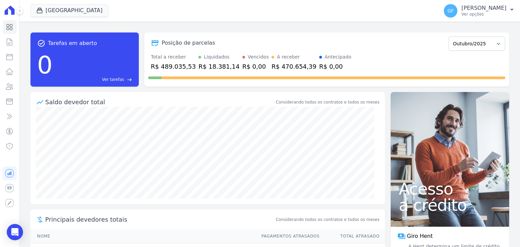
click at [479, 15] on p "Ver opções" at bounding box center [484, 14] width 45 height 5
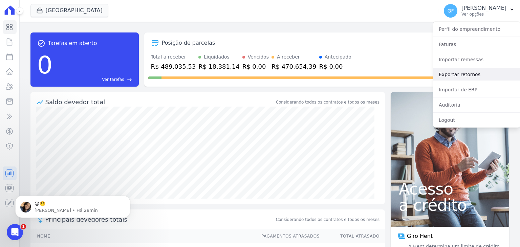
click at [461, 74] on link "Exportar retornos" at bounding box center [477, 74] width 87 height 12
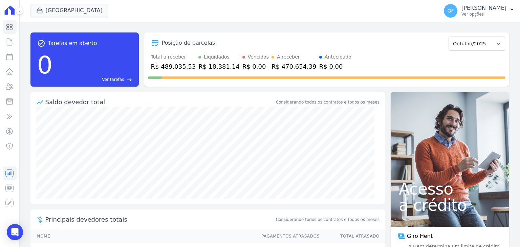
click at [16, 14] on div at bounding box center [15, 11] width 7 height 22
click at [18, 13] on button at bounding box center [19, 10] width 7 height 7
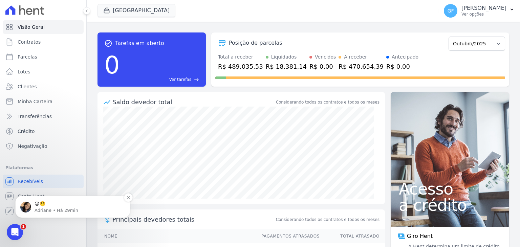
click at [45, 207] on span "😉☺️" at bounding box center [40, 203] width 11 height 5
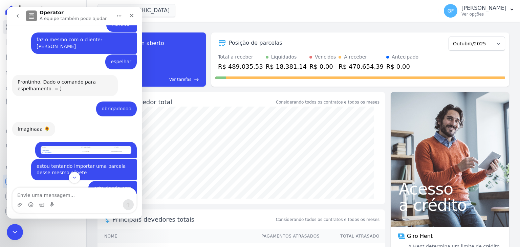
scroll to position [5144, 0]
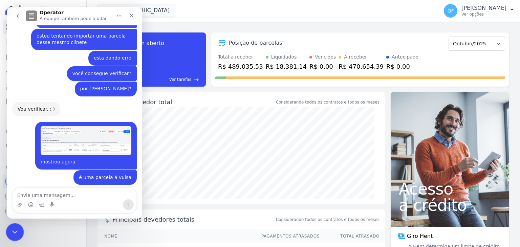
click at [9, 228] on div "Encerramento do Messenger da Intercom" at bounding box center [14, 231] width 16 height 16
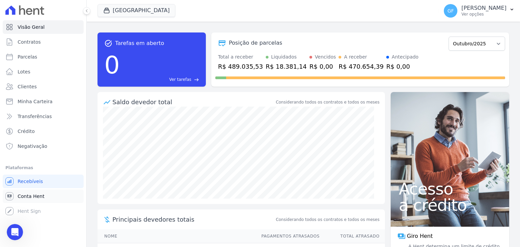
scroll to position [3757, 0]
click at [29, 197] on span "Conta Hent" at bounding box center [31, 196] width 27 height 7
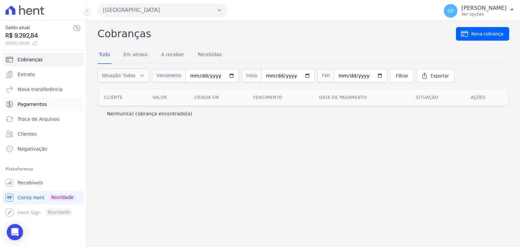
click at [23, 103] on span "Pagamentos" at bounding box center [32, 104] width 29 height 7
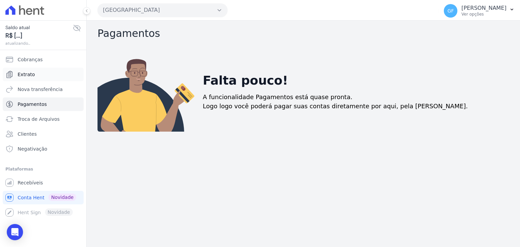
click at [24, 78] on link "Extrato" at bounding box center [43, 75] width 81 height 14
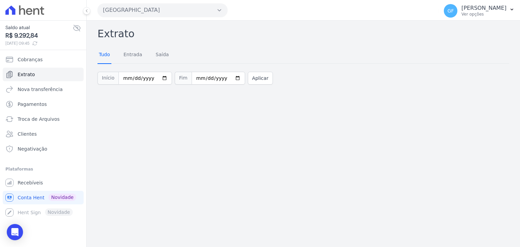
click at [109, 57] on link "Tudo" at bounding box center [105, 55] width 14 height 18
click at [254, 78] on button "Aplicar" at bounding box center [260, 78] width 25 height 13
